Goal: Task Accomplishment & Management: Use online tool/utility

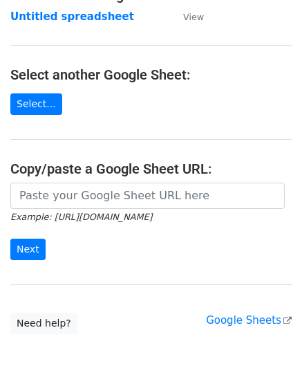
scroll to position [138, 0]
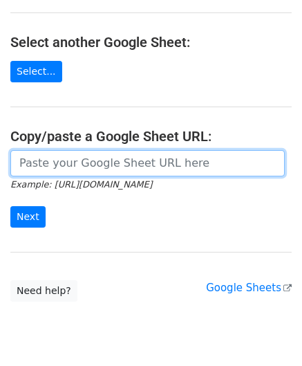
click at [50, 171] on input "url" at bounding box center [147, 163] width 274 height 26
paste input "[URL][DOMAIN_NAME]"
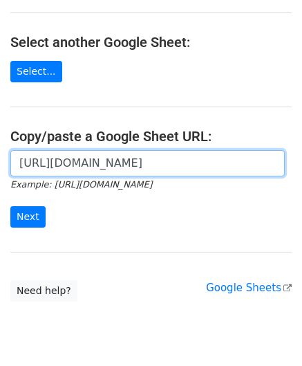
scroll to position [0, 299]
type input "[URL][DOMAIN_NAME]"
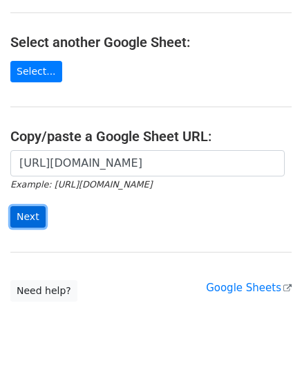
click at [26, 213] on input "Next" at bounding box center [27, 216] width 35 height 21
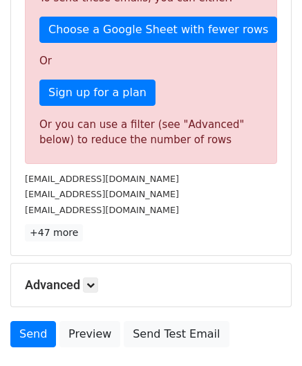
scroll to position [466, 0]
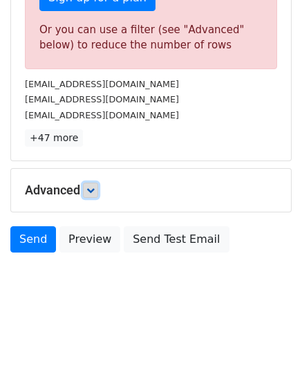
click at [95, 186] on icon at bounding box center [90, 190] width 8 height 8
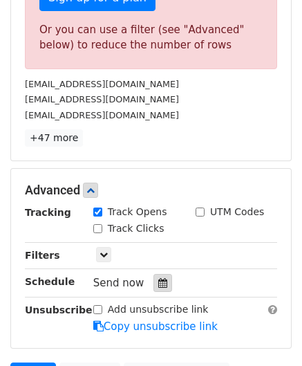
click at [155, 274] on div at bounding box center [162, 283] width 19 height 18
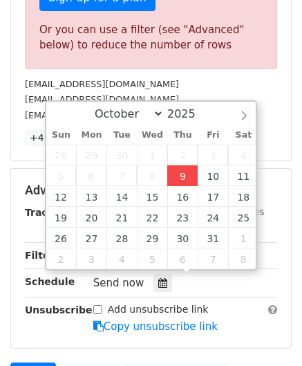
type input "2025-10-09 12:00"
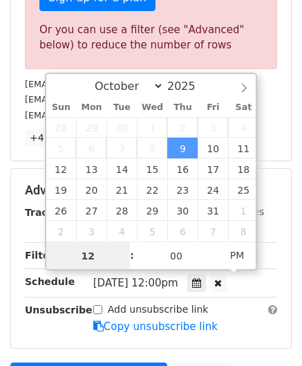
scroll to position [0, 0]
paste input "8"
type input "8"
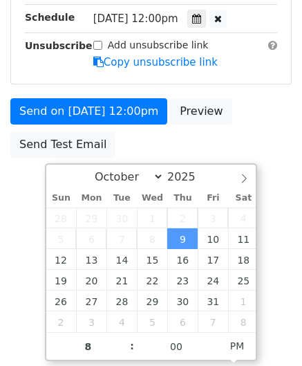
type input "2025-10-09 20:00"
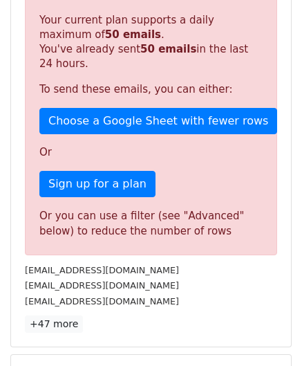
scroll to position [634, 0]
